Goal: Task Accomplishment & Management: Use online tool/utility

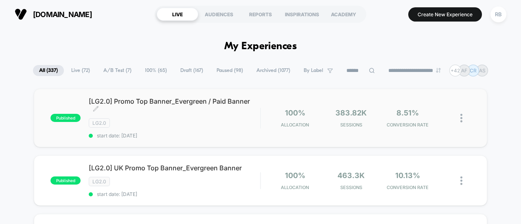
click at [195, 104] on span "[LG2.0] Promo Top Banner_Evergreen / Paid Banner Click to edit experience detai…" at bounding box center [175, 105] width 172 height 16
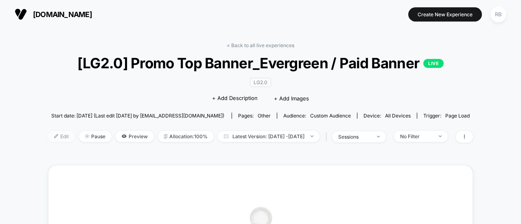
click at [51, 136] on span "Edit" at bounding box center [61, 136] width 27 height 11
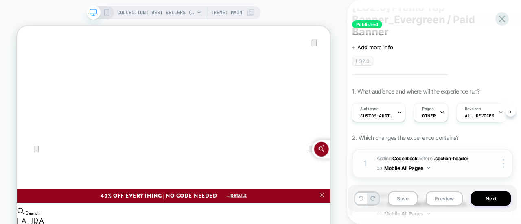
click at [478, 150] on div "1 Adding Code Block BEFORE .section-header .section-header on Mobile All Pages …" at bounding box center [432, 164] width 161 height 29
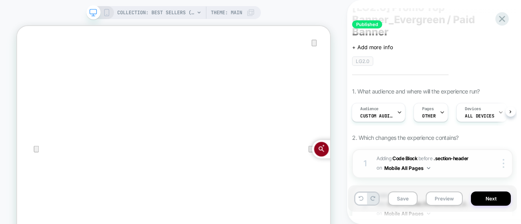
click at [486, 159] on div at bounding box center [497, 163] width 31 height 9
click at [484, 158] on div "1 Adding Code Block BEFORE .section-header .section-header on Mobile All Pages …" at bounding box center [432, 164] width 161 height 29
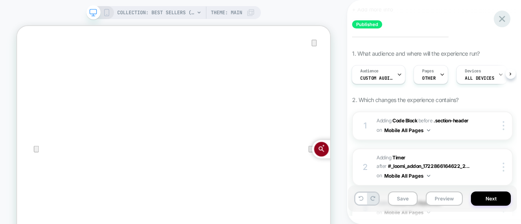
click at [505, 17] on icon at bounding box center [502, 19] width 6 height 6
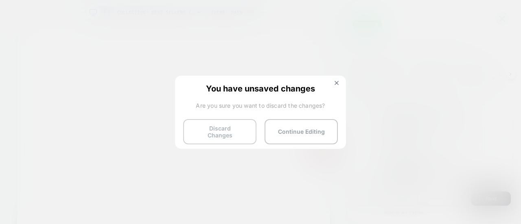
click at [214, 136] on button "Discard Changes" at bounding box center [219, 131] width 73 height 25
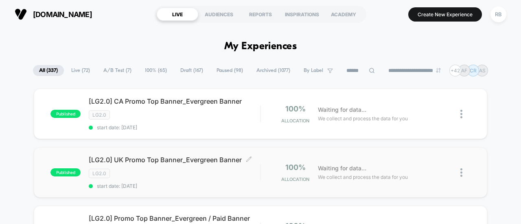
scroll to position [77, 0]
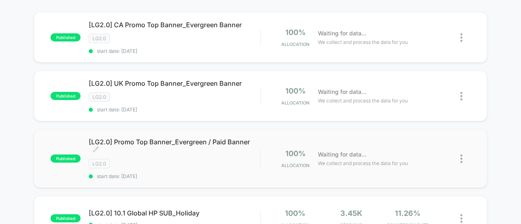
click at [151, 141] on span "[LG2.0] Promo Top Banner_Evergreen / Paid Banner Click to edit experience detai…" at bounding box center [175, 146] width 172 height 16
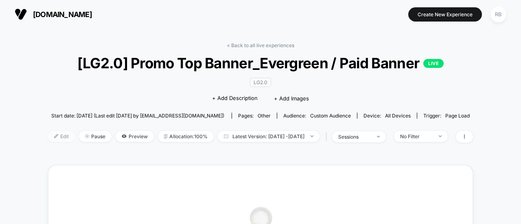
drag, startPoint x: 151, startPoint y: 141, endPoint x: 51, endPoint y: 134, distance: 100.9
click at [51, 134] on div "Edit Pause Preview Allocation: 100% Latest Version: [DATE] - [DATE] | sessions …" at bounding box center [260, 137] width 425 height 12
click at [51, 134] on span "Edit" at bounding box center [61, 136] width 27 height 11
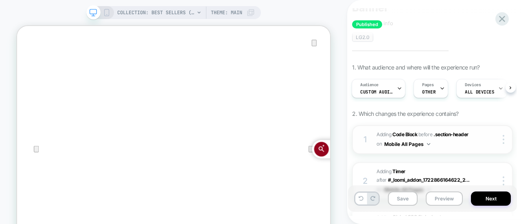
click at [485, 135] on div at bounding box center [497, 139] width 31 height 9
click at [477, 127] on div "1 Adding Code Block BEFORE .section-header .section-header on Mobile All Pages …" at bounding box center [432, 139] width 161 height 29
click at [108, 13] on icon at bounding box center [106, 12] width 7 height 7
